Goal: Task Accomplishment & Management: Complete application form

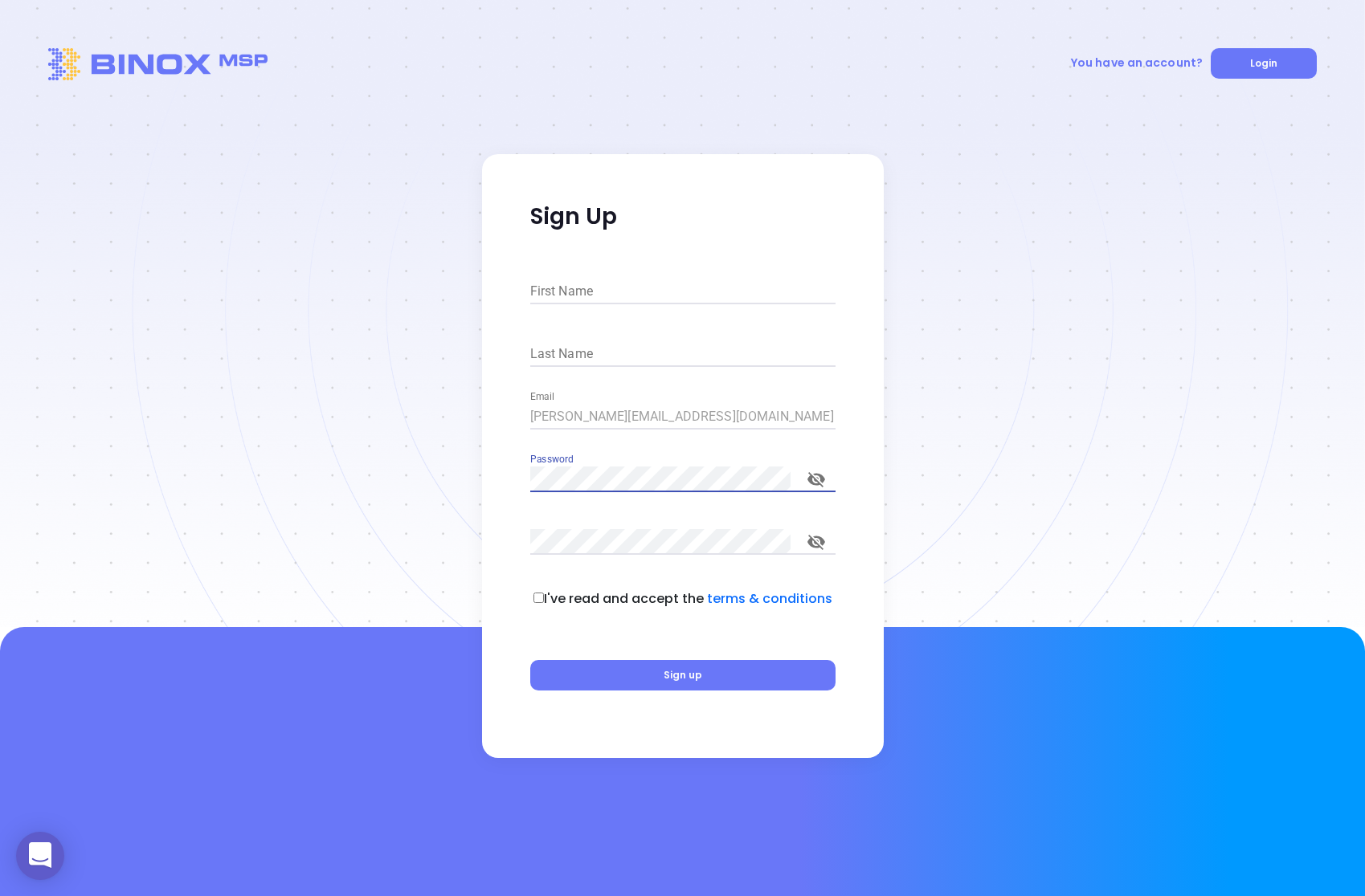
click at [587, 287] on input "First Name" at bounding box center [682, 291] width 306 height 26
type input "[PERSON_NAME]"
click at [547, 360] on input "Last Name" at bounding box center [682, 354] width 306 height 26
type input "[PERSON_NAME]"
click at [478, 587] on div "You have an account? Login" at bounding box center [682, 314] width 1365 height 628
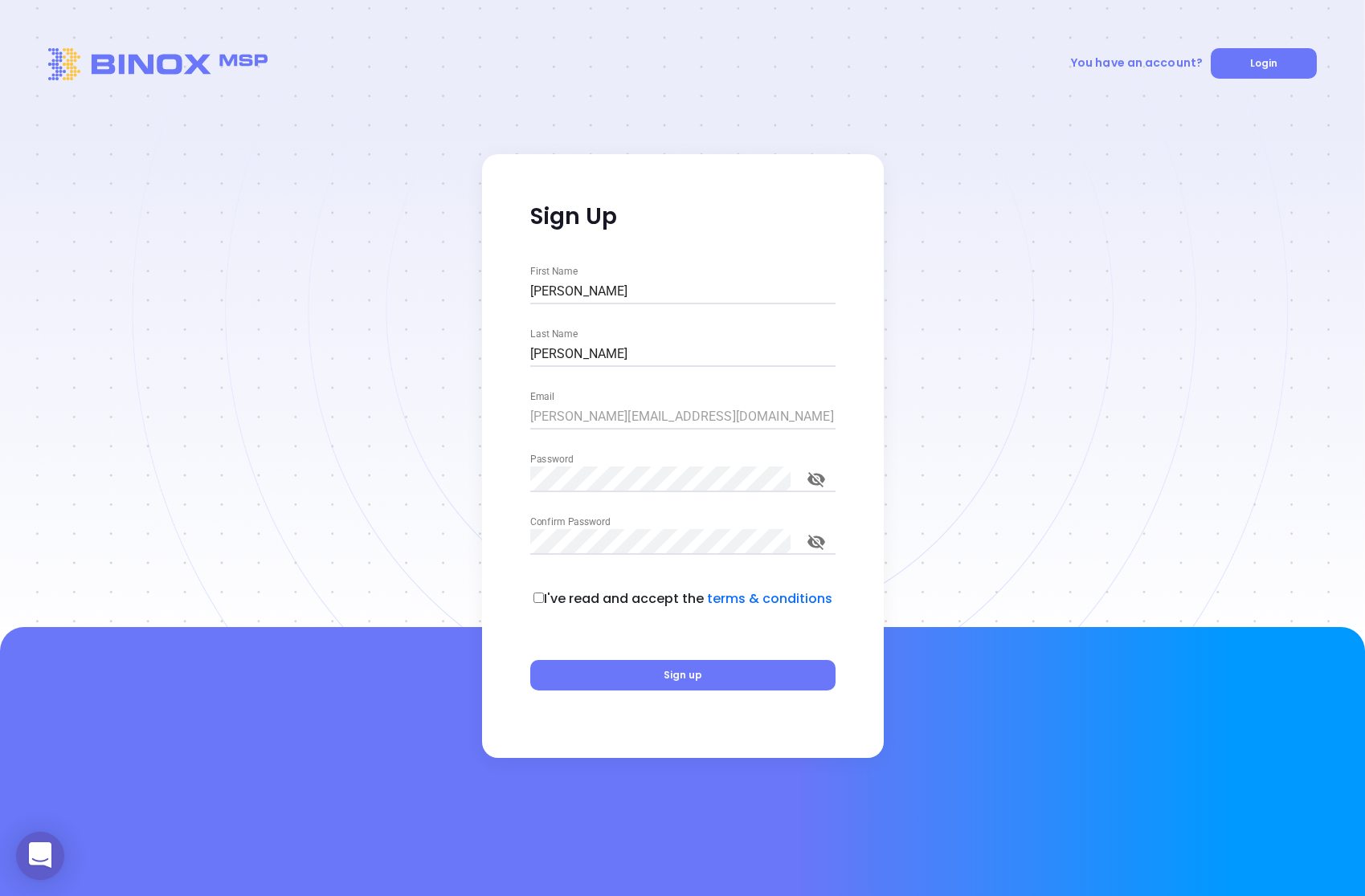
click at [543, 596] on input "checkbox" at bounding box center [538, 598] width 10 height 10
checkbox input "true"
click at [558, 666] on button "Sign up" at bounding box center [682, 675] width 306 height 30
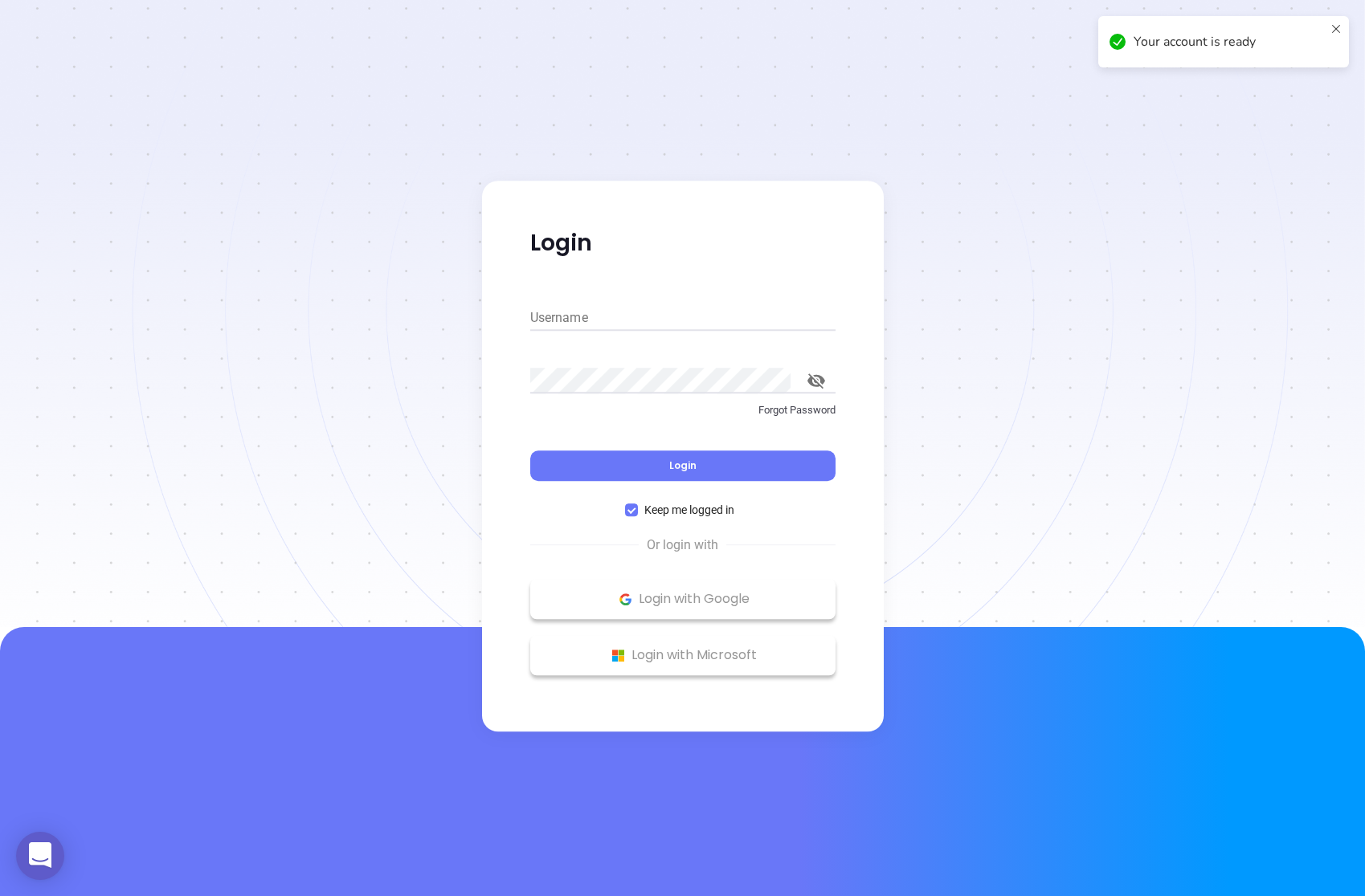
type input "[PERSON_NAME][EMAIL_ADDRESS][PERSON_NAME][DOMAIN_NAME]"
